Goal: Task Accomplishment & Management: Use online tool/utility

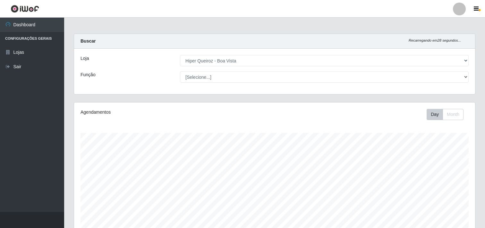
select select "514"
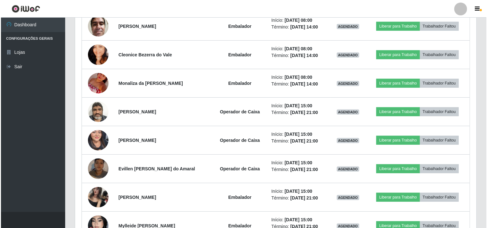
scroll to position [133, 401]
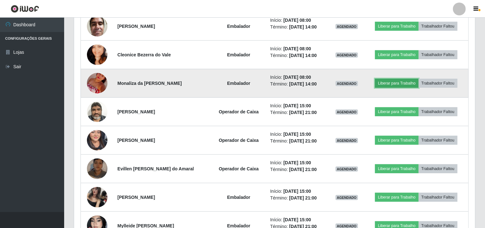
click at [381, 82] on button "Liberar para Trabalho" at bounding box center [396, 83] width 43 height 9
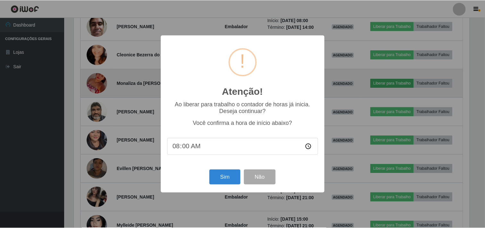
scroll to position [133, 397]
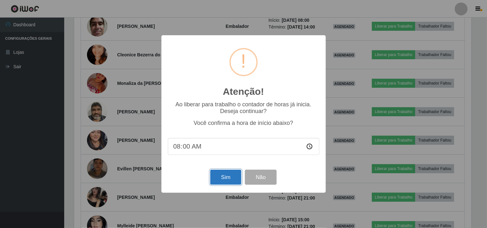
click at [226, 176] on button "Sim" at bounding box center [225, 177] width 31 height 15
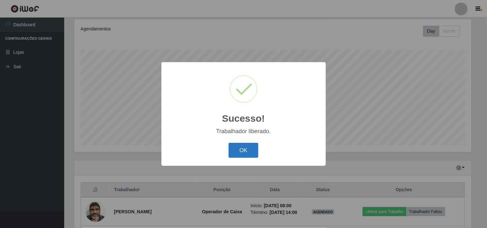
click at [244, 149] on button "OK" at bounding box center [243, 150] width 30 height 15
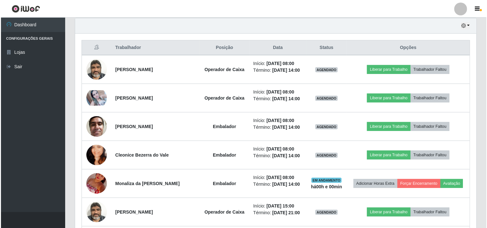
scroll to position [261, 0]
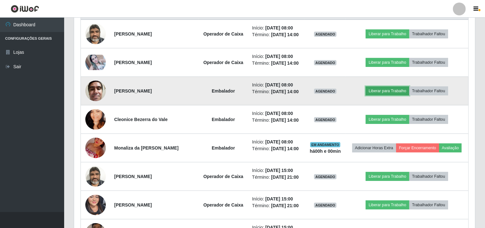
click at [379, 89] on button "Liberar para Trabalho" at bounding box center [387, 91] width 43 height 9
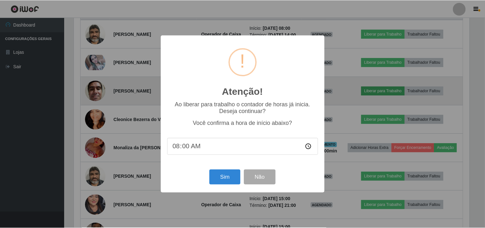
scroll to position [133, 397]
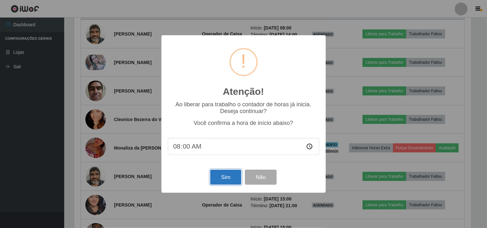
click at [233, 174] on button "Sim" at bounding box center [225, 177] width 31 height 15
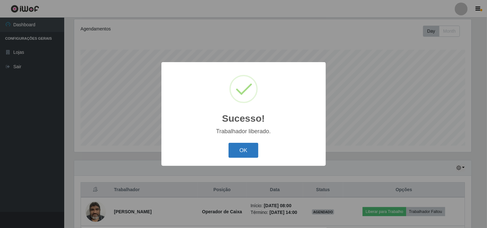
click at [241, 153] on button "OK" at bounding box center [243, 150] width 30 height 15
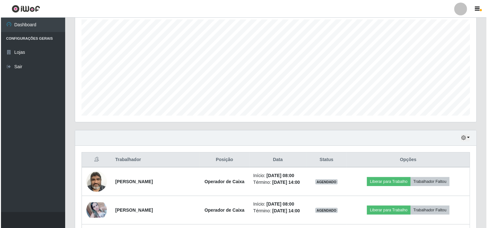
scroll to position [214, 0]
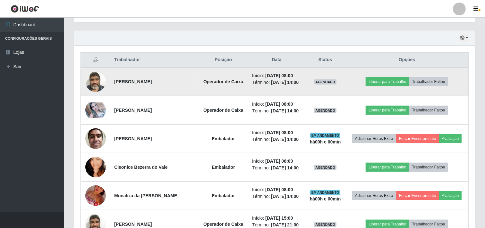
click at [383, 76] on td "Liberar para Trabalho Trabalhador Faltou" at bounding box center [407, 81] width 123 height 29
click at [384, 81] on button "Liberar para Trabalho" at bounding box center [387, 81] width 43 height 9
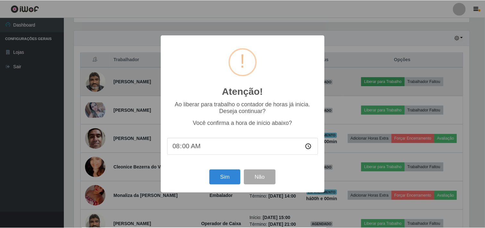
scroll to position [133, 397]
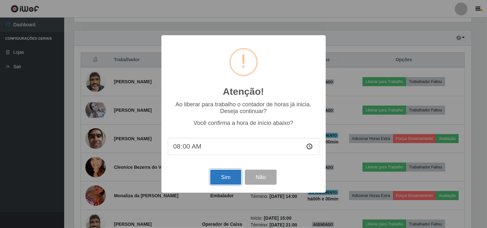
click at [222, 175] on button "Sim" at bounding box center [225, 177] width 31 height 15
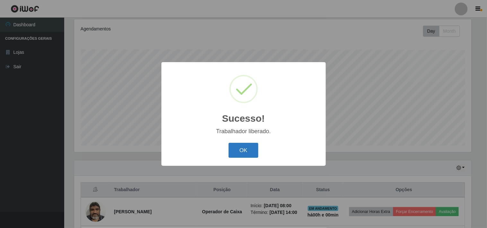
click at [238, 150] on button "OK" at bounding box center [243, 150] width 30 height 15
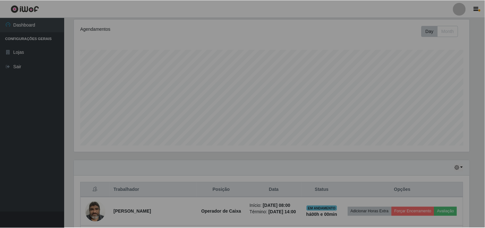
scroll to position [0, 0]
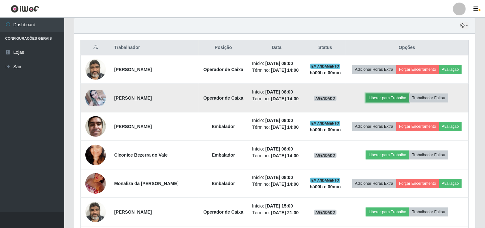
click at [381, 98] on button "Liberar para Trabalho" at bounding box center [387, 98] width 43 height 9
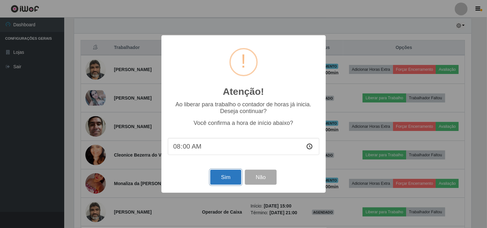
click at [226, 180] on button "Sim" at bounding box center [225, 177] width 31 height 15
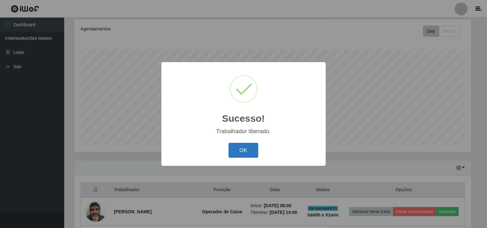
click at [229, 146] on button "OK" at bounding box center [243, 150] width 30 height 15
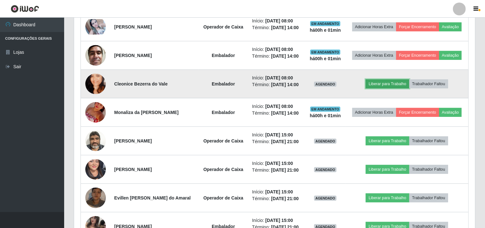
click at [379, 82] on button "Liberar para Trabalho" at bounding box center [387, 84] width 43 height 9
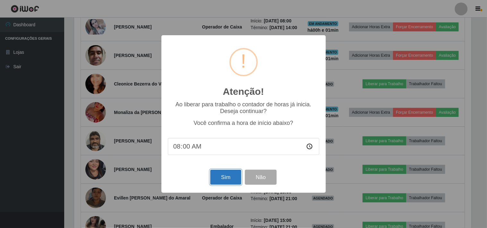
click at [230, 175] on button "Sim" at bounding box center [225, 177] width 31 height 15
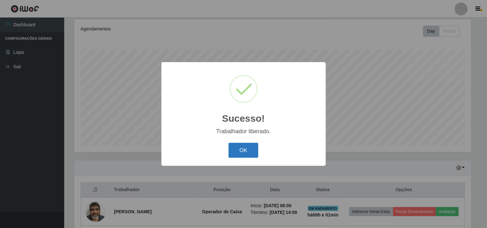
click at [238, 149] on button "OK" at bounding box center [243, 150] width 30 height 15
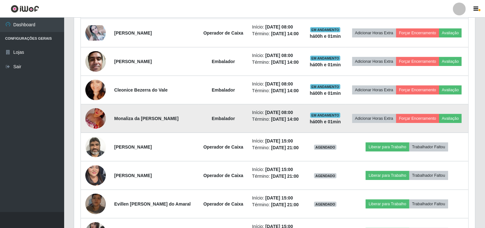
scroll to position [291, 0]
